Goal: Task Accomplishment & Management: Manage account settings

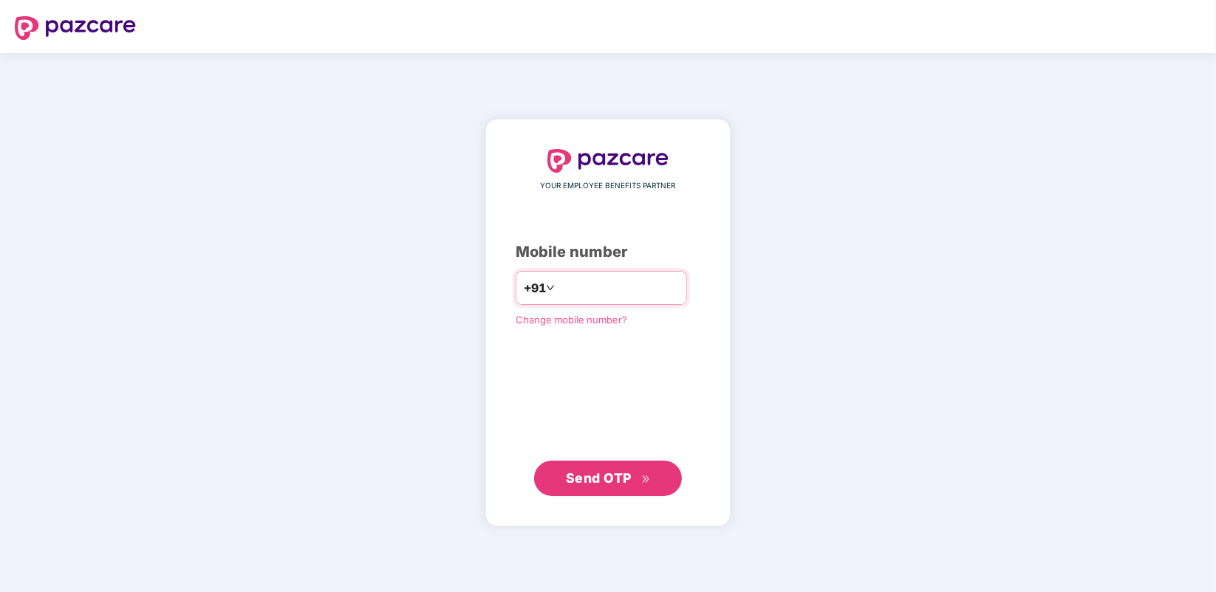
click at [588, 289] on input "number" at bounding box center [618, 288] width 121 height 24
type input "**********"
click at [603, 482] on span "Send OTP" at bounding box center [599, 479] width 66 height 16
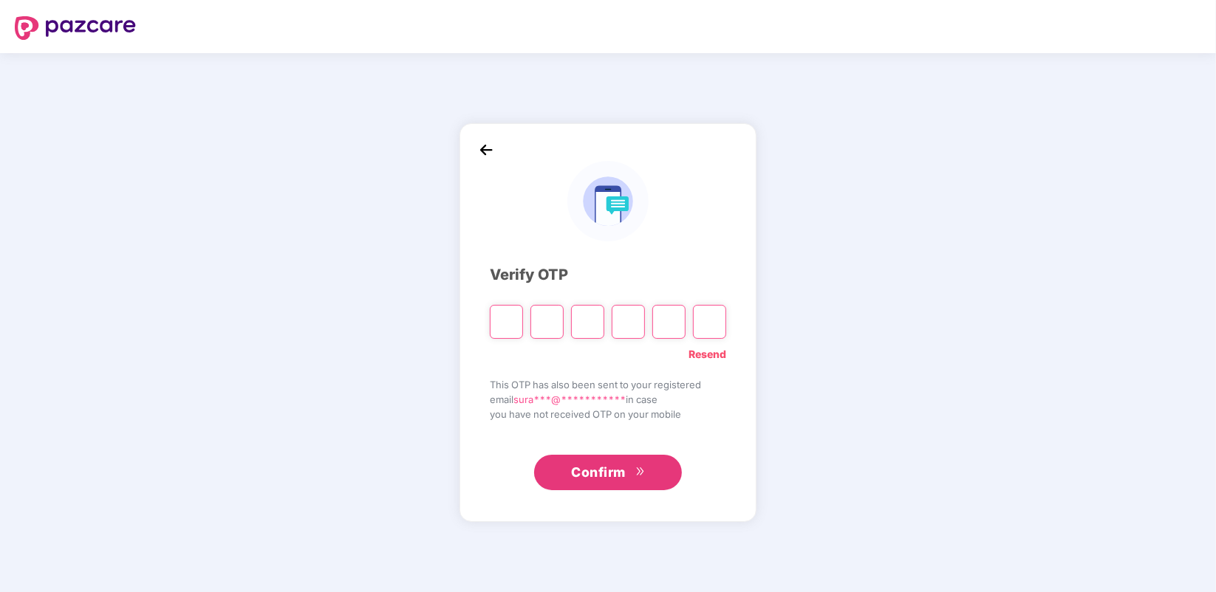
type input "*"
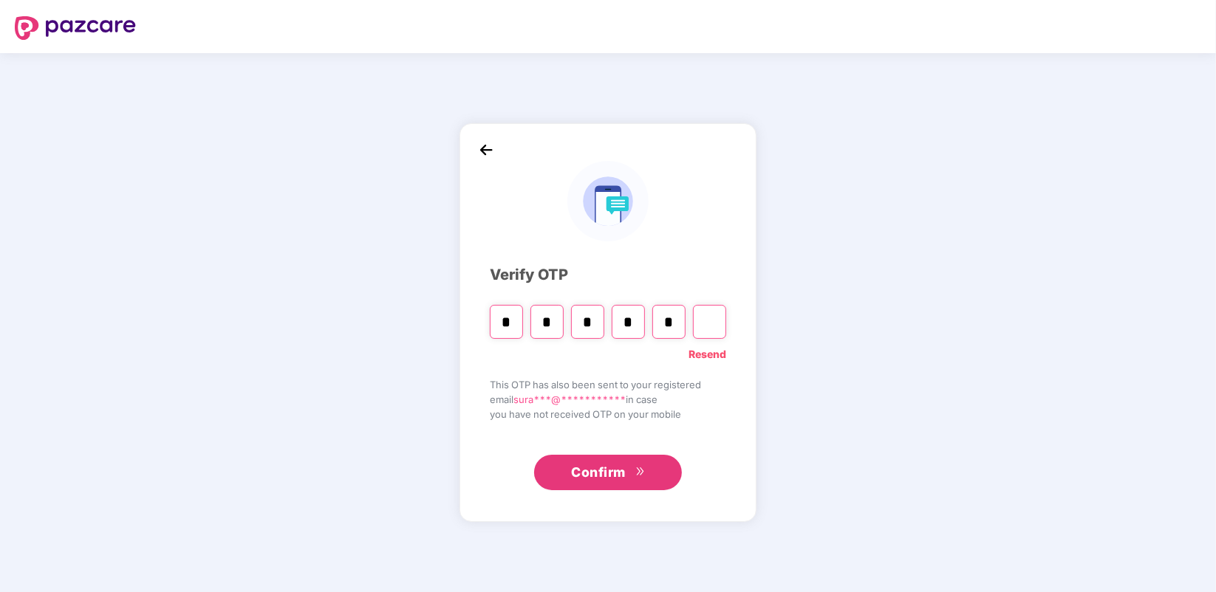
type input "*"
click at [633, 321] on input "Digit 4" at bounding box center [628, 322] width 33 height 34
type input "*"
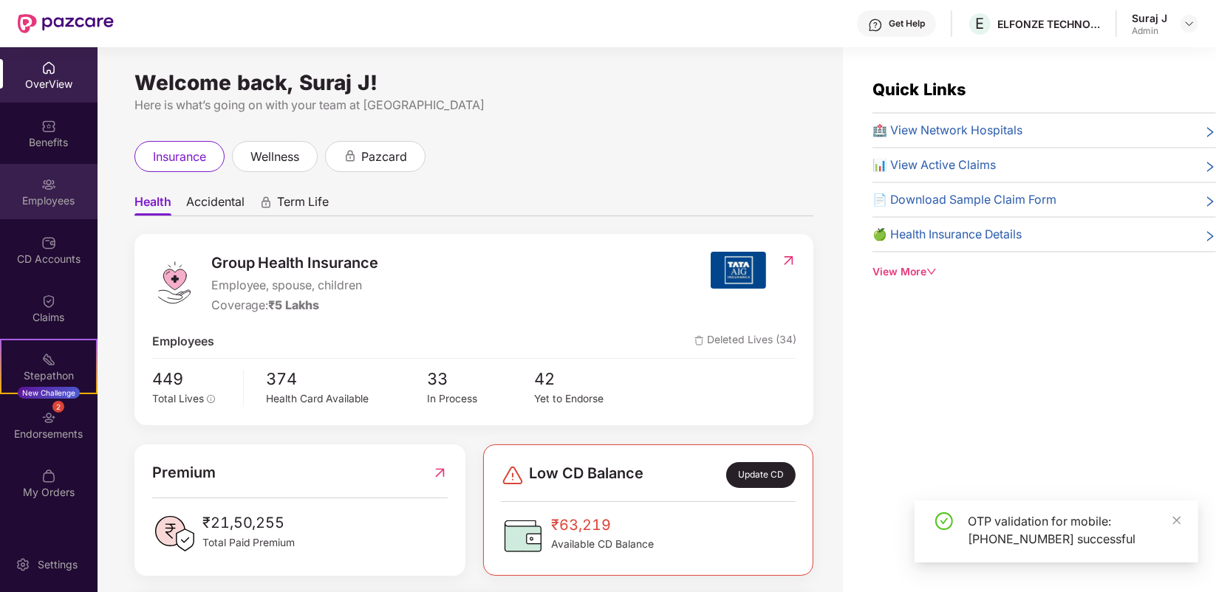
click at [53, 191] on div "Employees" at bounding box center [49, 191] width 98 height 55
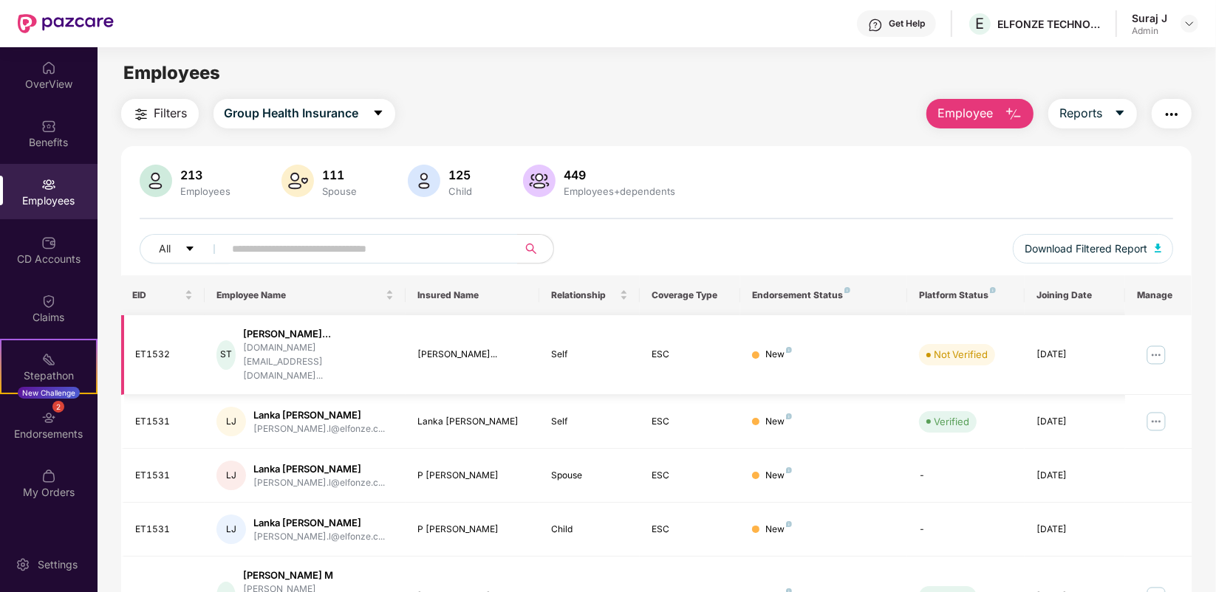
click at [1155, 353] on img at bounding box center [1156, 355] width 24 height 24
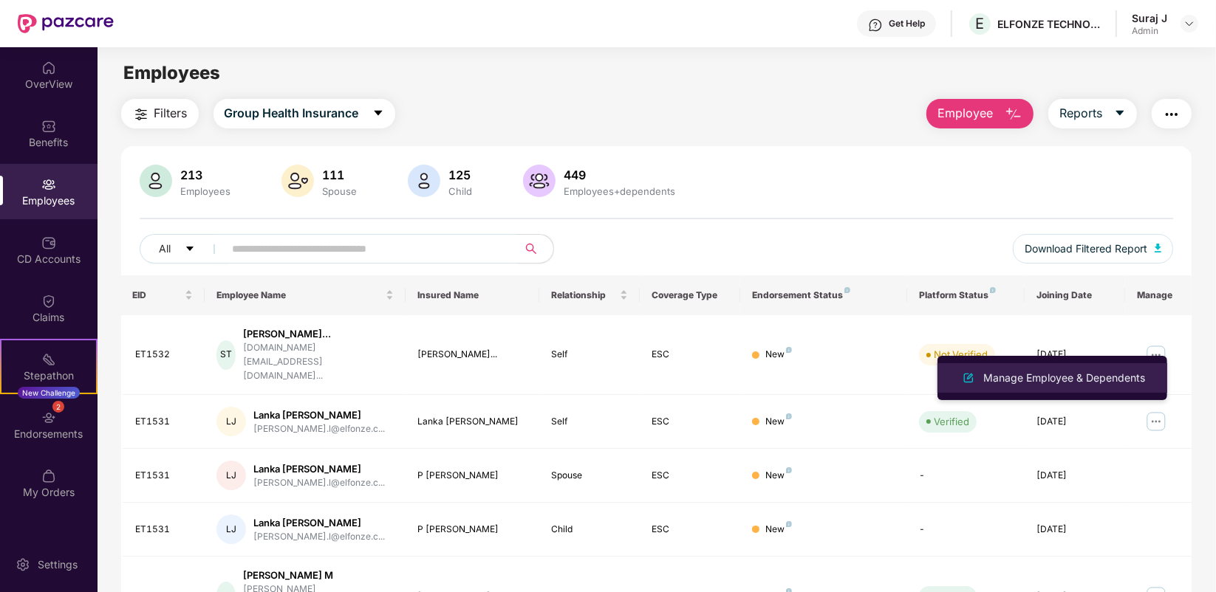
click at [1104, 375] on div "Manage Employee & Dependents" at bounding box center [1064, 378] width 168 height 16
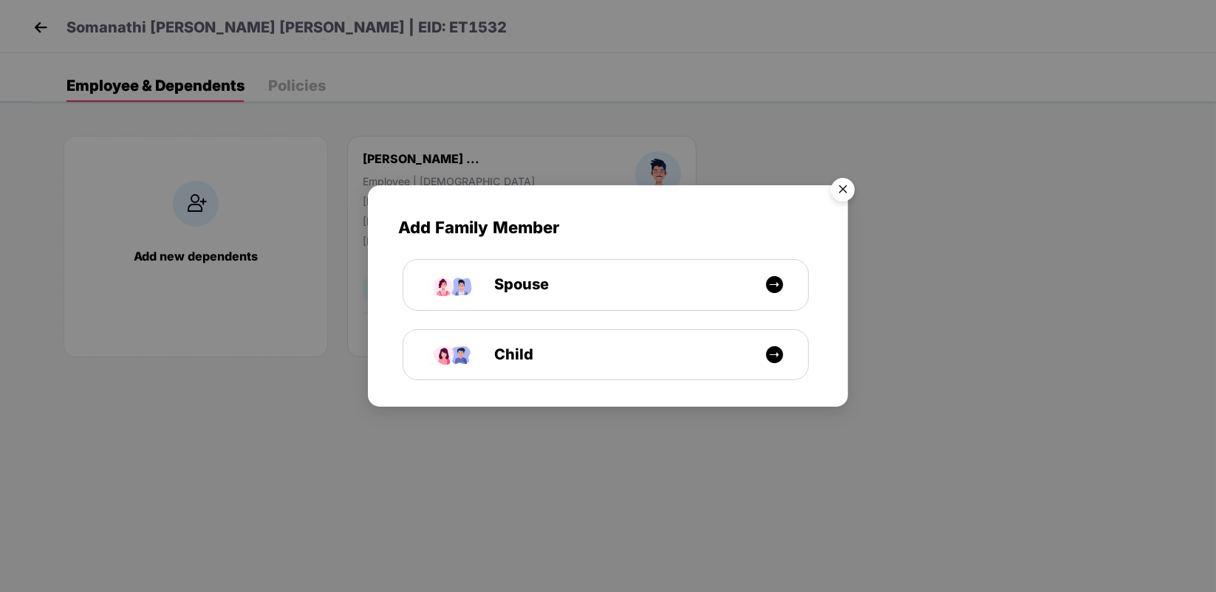
click at [848, 178] on img "Close" at bounding box center [842, 191] width 41 height 41
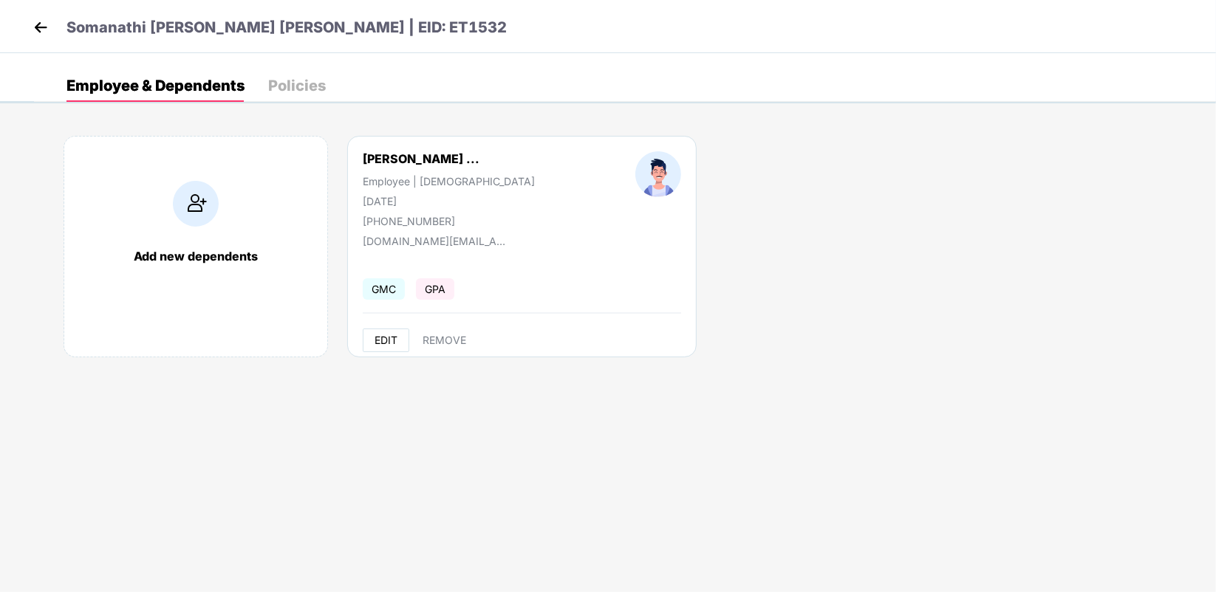
click at [386, 337] on span "EDIT" at bounding box center [386, 341] width 23 height 12
select select "****"
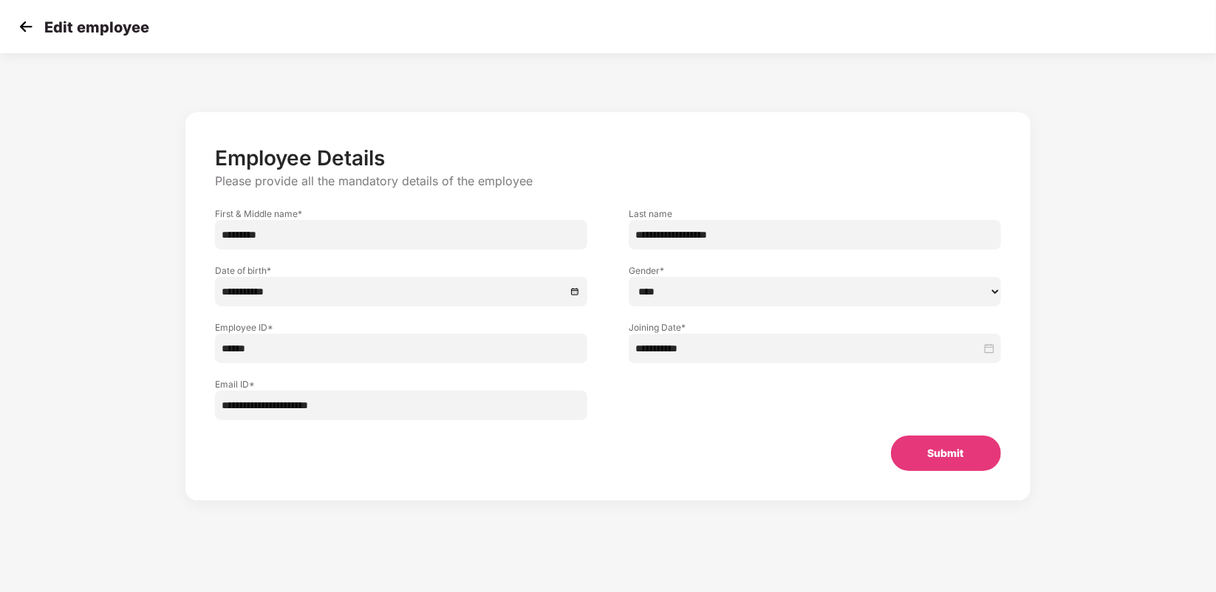
click at [293, 337] on input "******" at bounding box center [401, 349] width 372 height 30
type input "****"
click at [970, 493] on div "**********" at bounding box center [607, 306] width 844 height 389
click at [12, 11] on div "Edit employee" at bounding box center [608, 26] width 1216 height 53
click at [16, 18] on img at bounding box center [26, 27] width 22 height 22
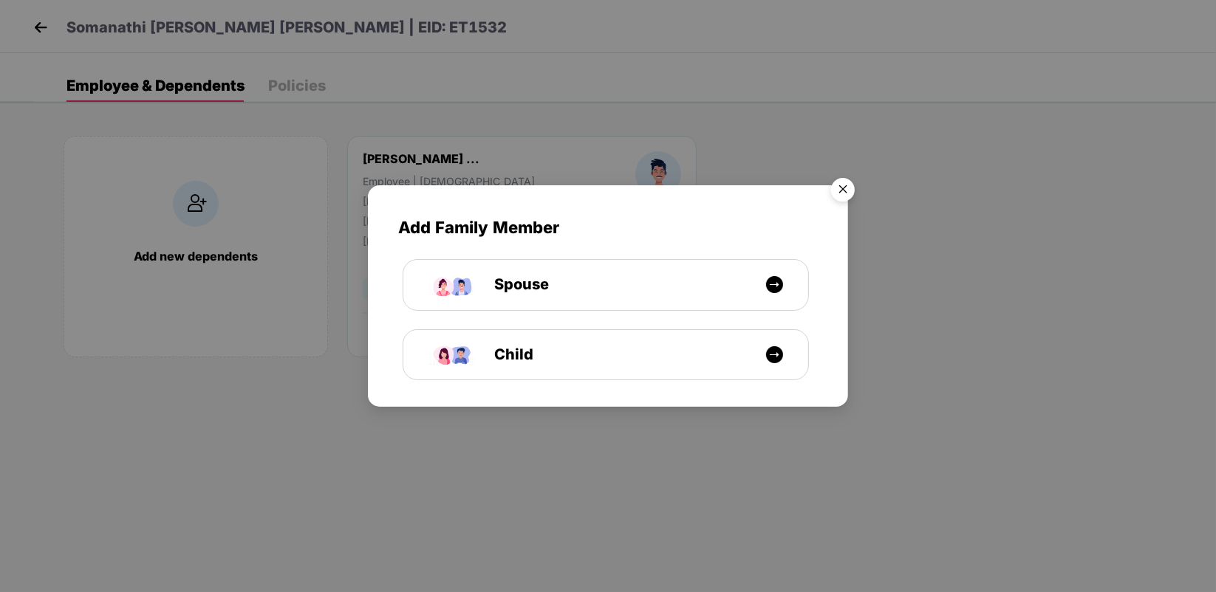
click at [826, 186] on img "Close" at bounding box center [842, 191] width 41 height 41
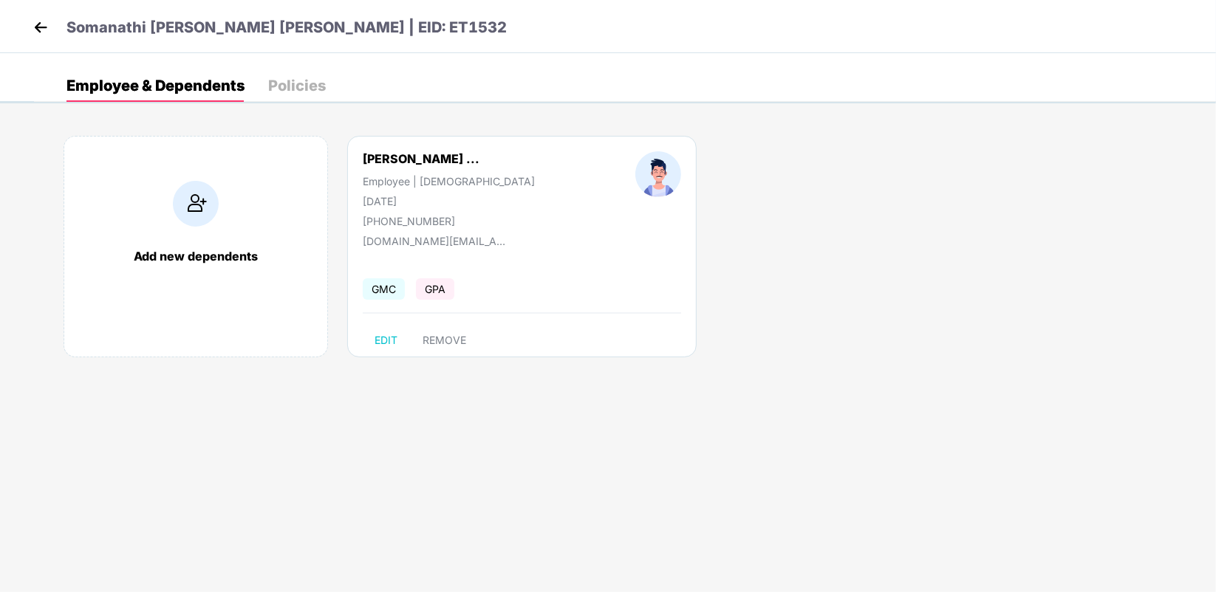
click at [35, 28] on img at bounding box center [41, 27] width 22 height 22
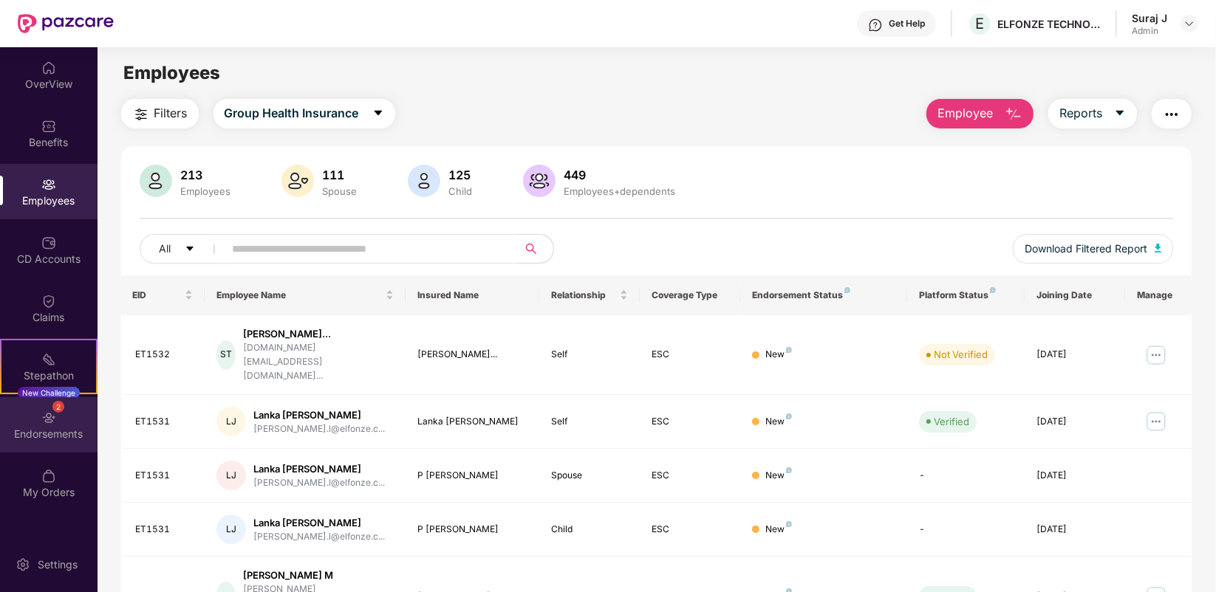
click at [49, 437] on div "Endorsements" at bounding box center [49, 434] width 98 height 15
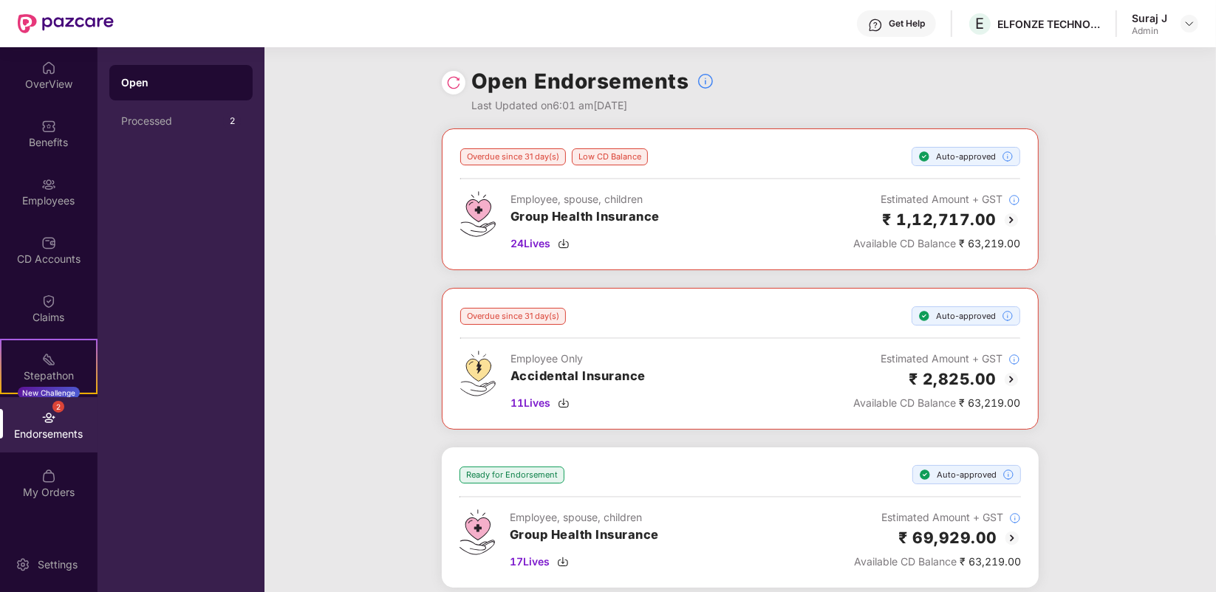
scroll to position [322, 0]
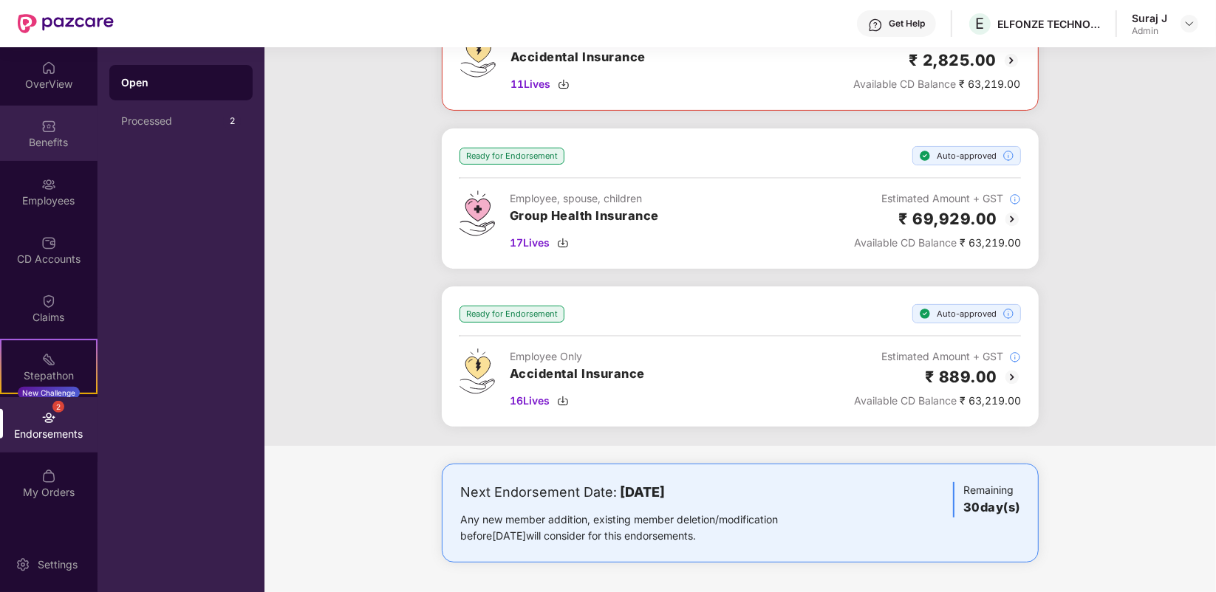
click at [49, 123] on img at bounding box center [48, 126] width 15 height 15
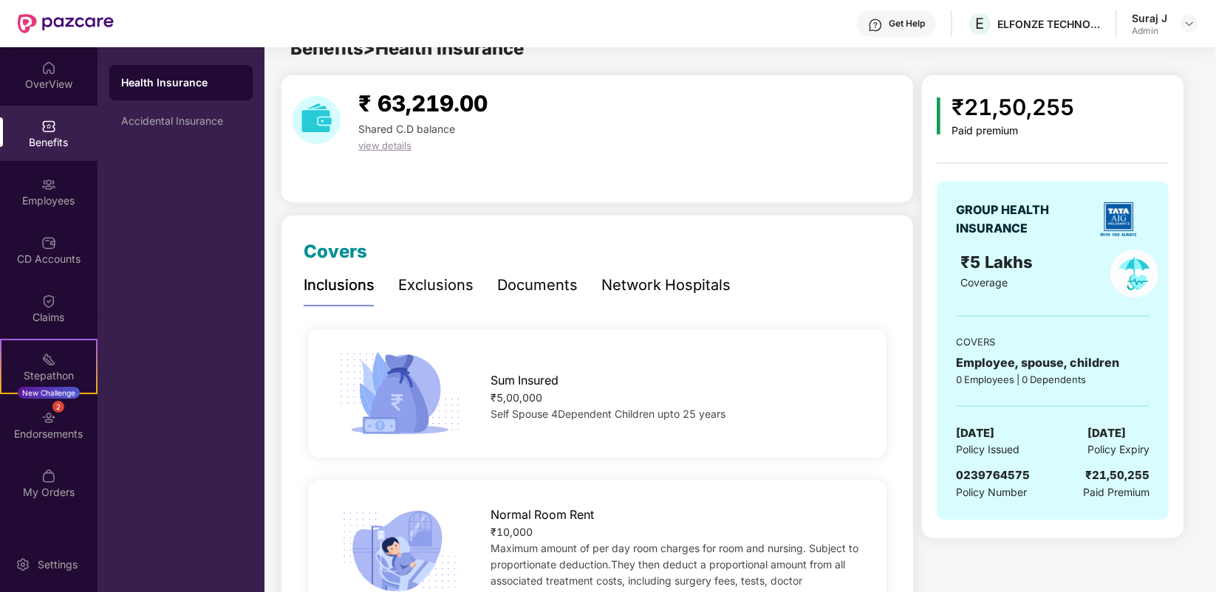
scroll to position [0, 0]
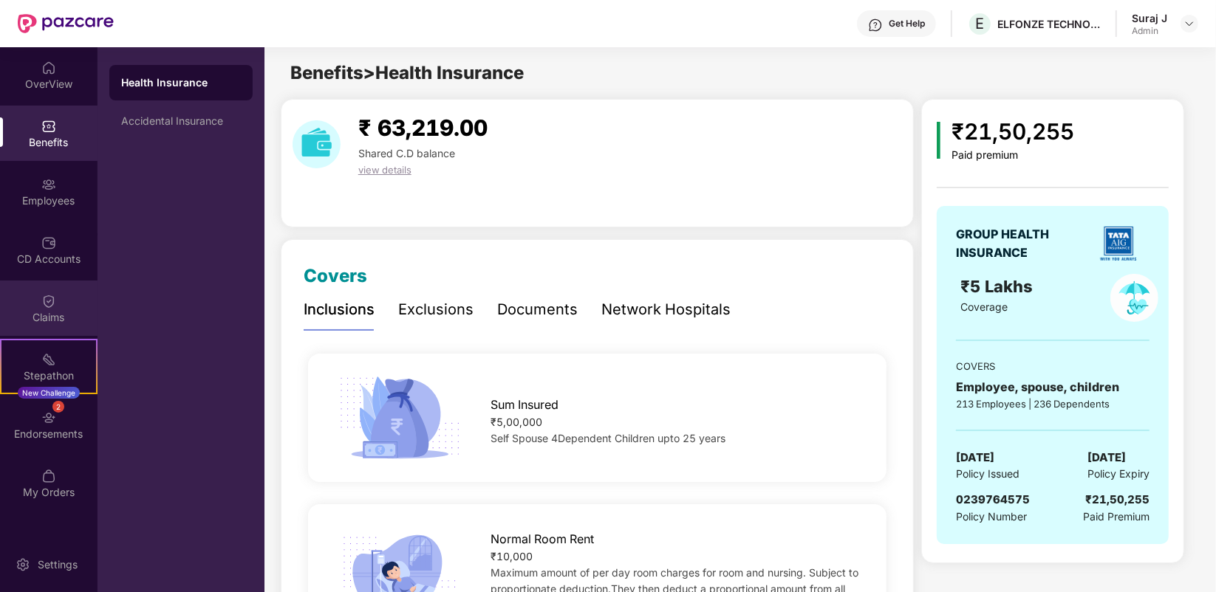
click at [48, 299] on img at bounding box center [48, 301] width 15 height 15
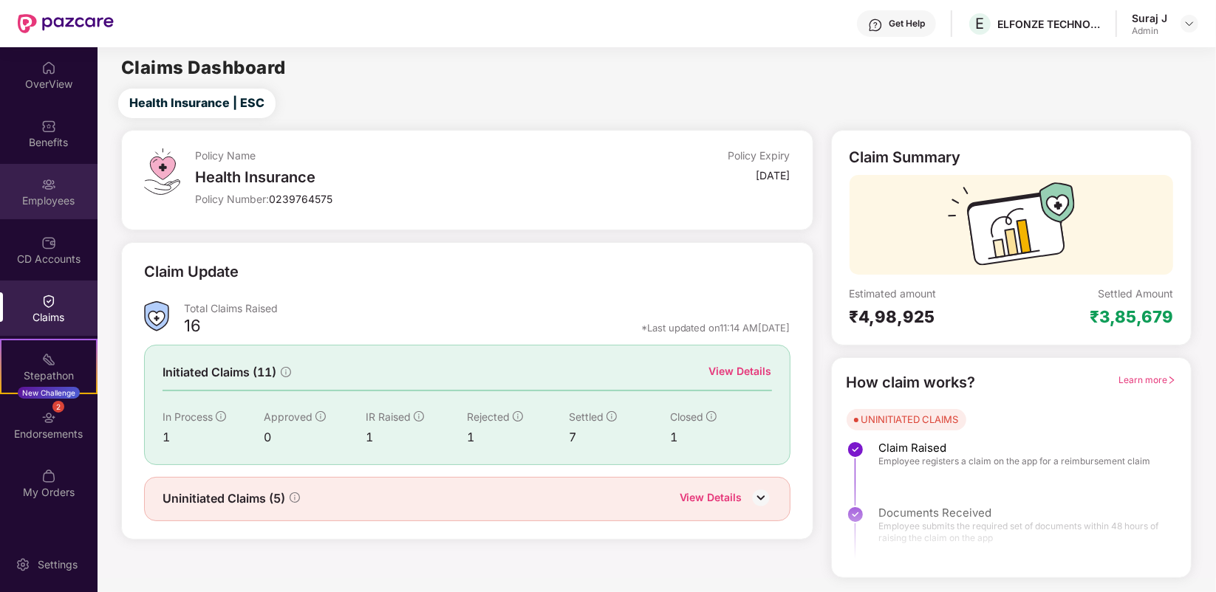
click at [41, 197] on div "Employees" at bounding box center [49, 201] width 98 height 15
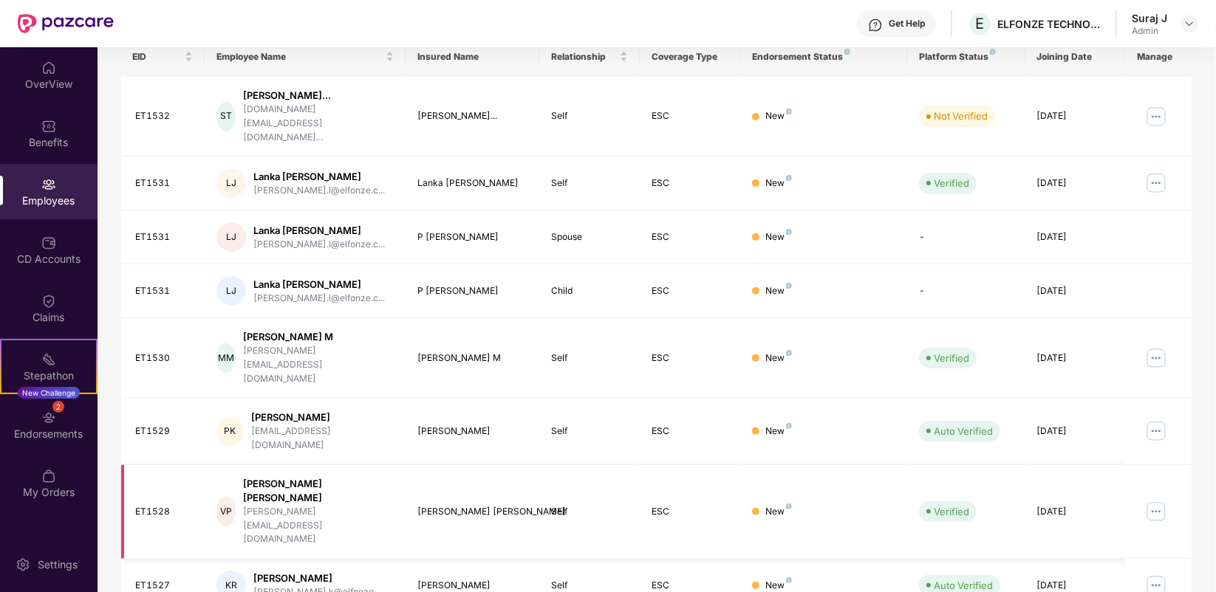
scroll to position [316, 0]
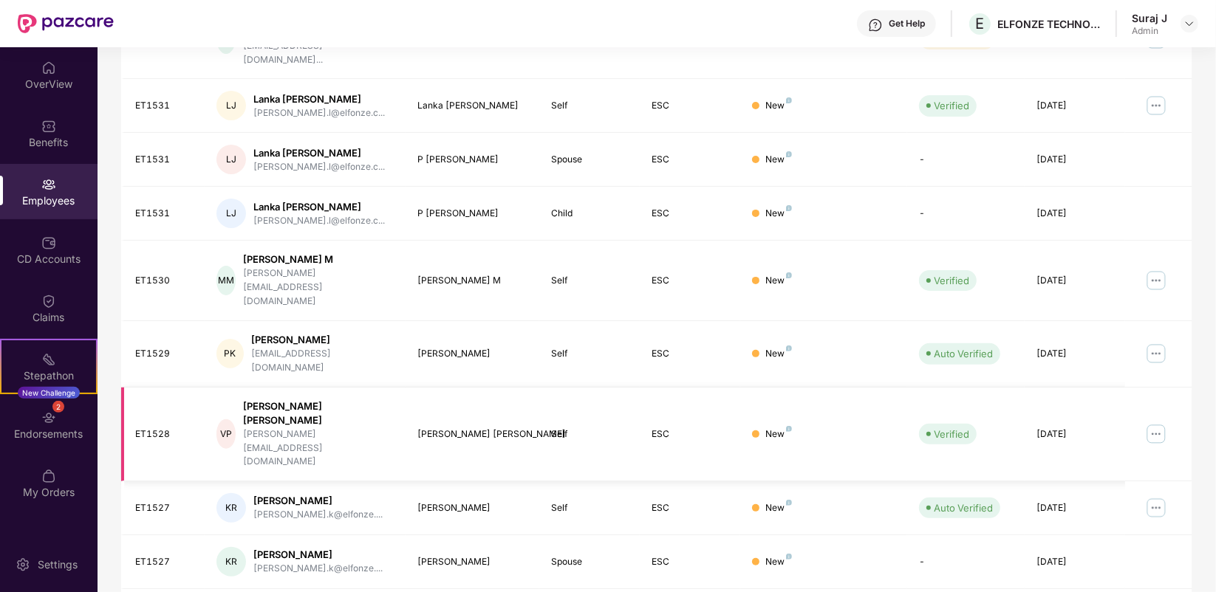
click at [347, 388] on td "VP [PERSON_NAME] [PERSON_NAME] [PERSON_NAME][EMAIL_ADDRESS][DOMAIN_NAME]" at bounding box center [305, 435] width 201 height 95
click at [352, 321] on td "PK [PERSON_NAME] [EMAIL_ADDRESS][DOMAIN_NAME]" at bounding box center [305, 354] width 201 height 66
click at [348, 267] on div "[PERSON_NAME][EMAIL_ADDRESS][DOMAIN_NAME]" at bounding box center [318, 288] width 150 height 42
click at [353, 253] on div "[PERSON_NAME] M" at bounding box center [318, 260] width 150 height 14
